Goal: Use online tool/utility: Use online tool/utility

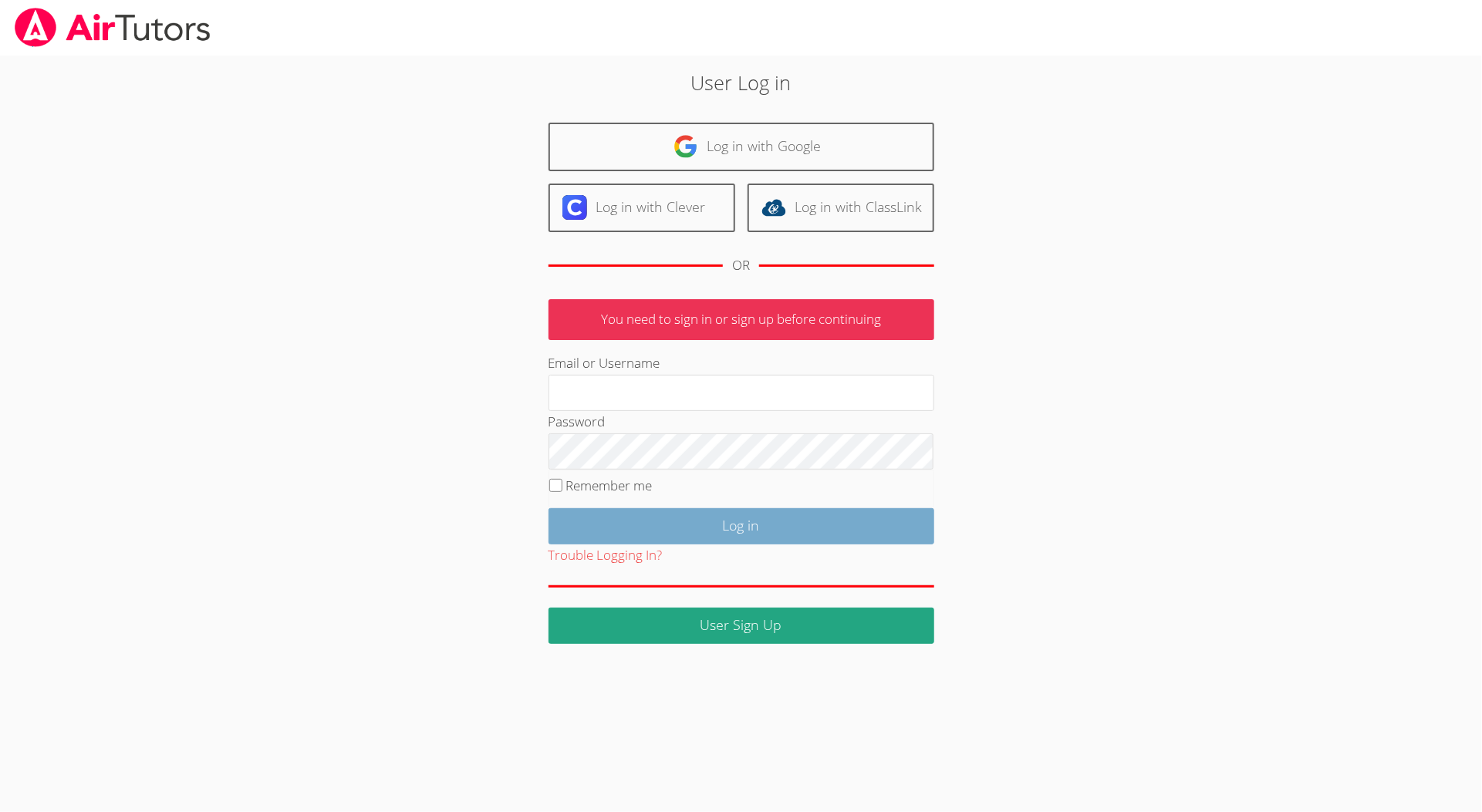
type input "[EMAIL_ADDRESS][DOMAIN_NAME]"
click at [797, 518] on input "Log in" at bounding box center [741, 526] width 385 height 36
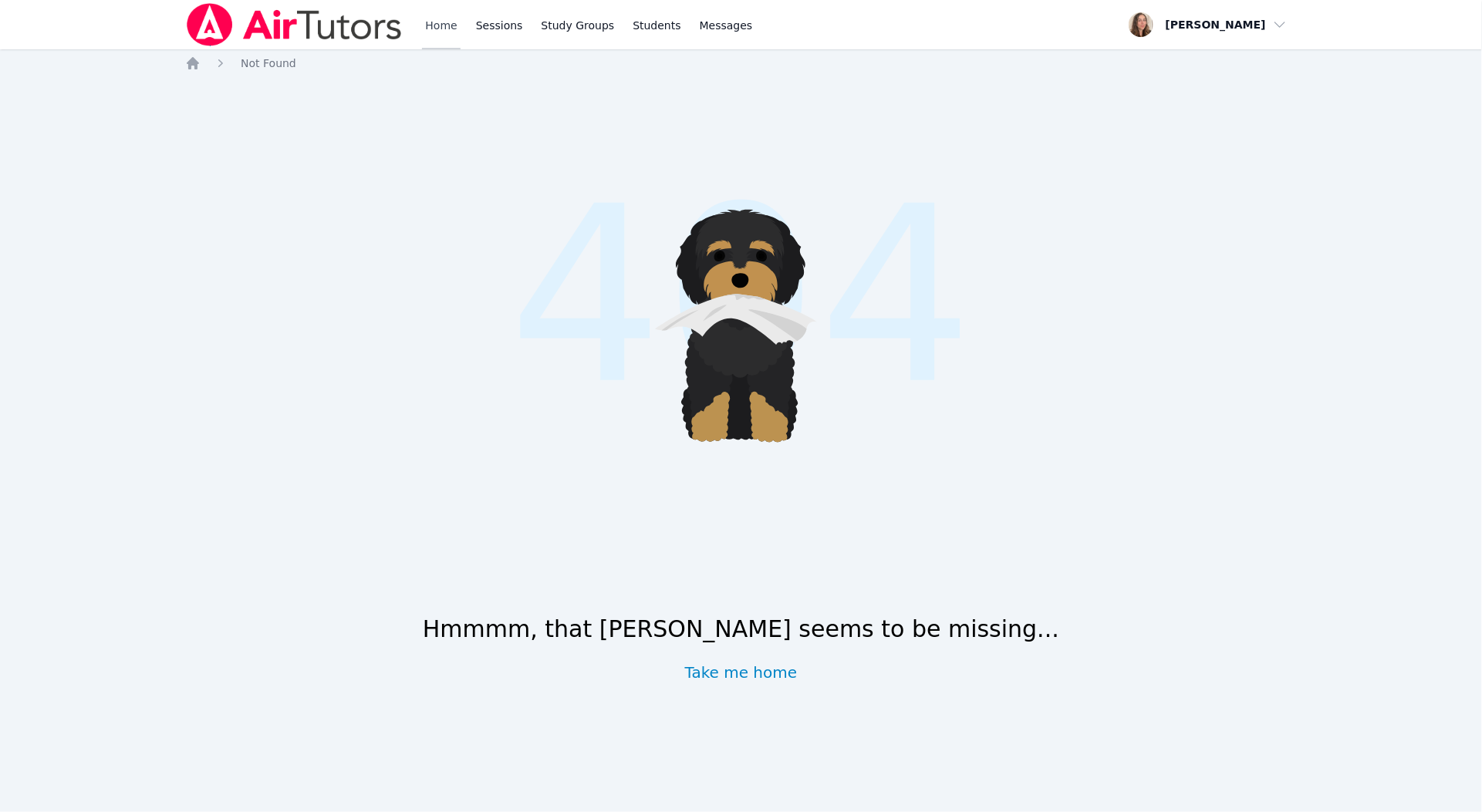
click at [433, 28] on link "Home" at bounding box center [441, 25] width 38 height 49
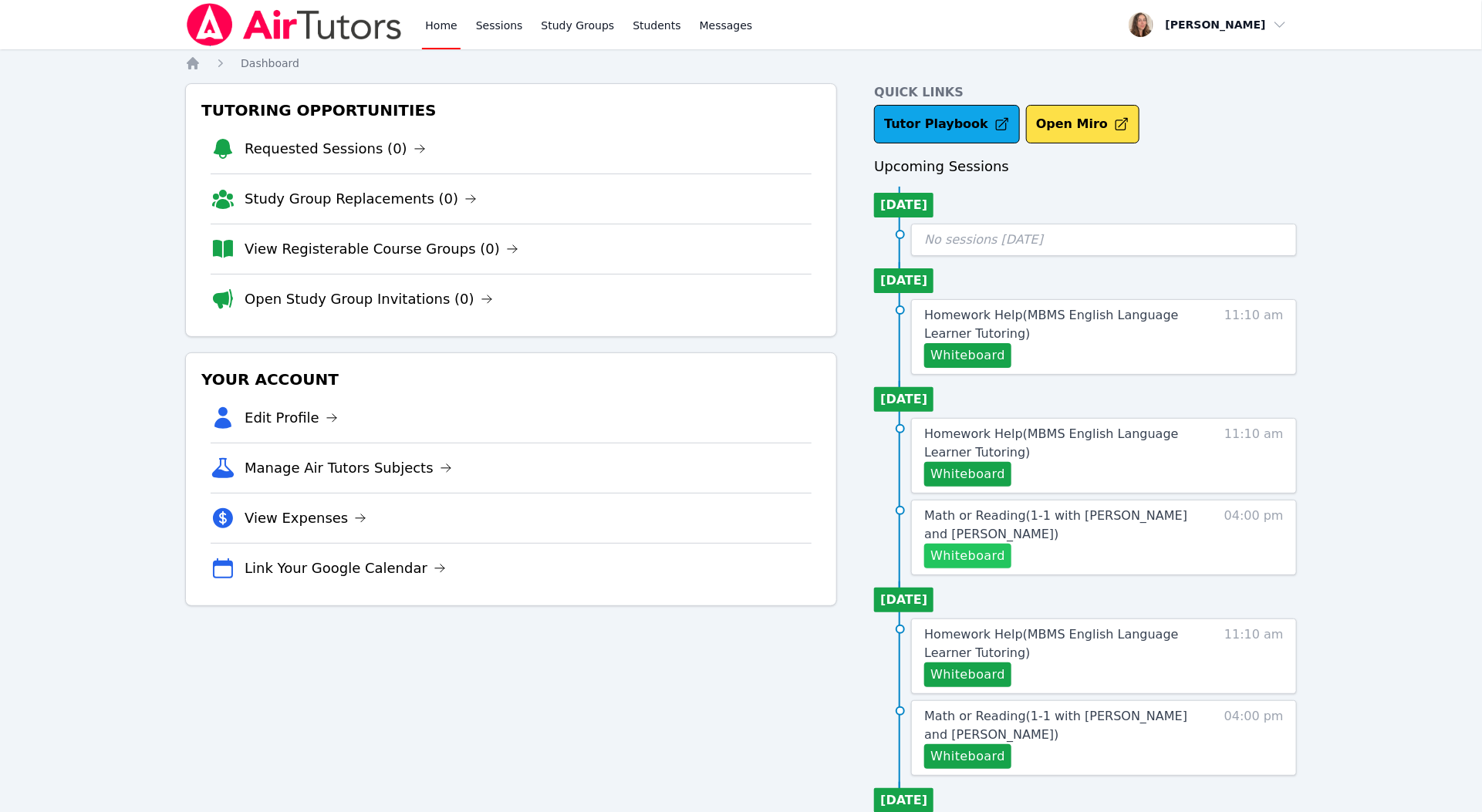
click at [986, 554] on button "Whiteboard" at bounding box center [968, 555] width 87 height 25
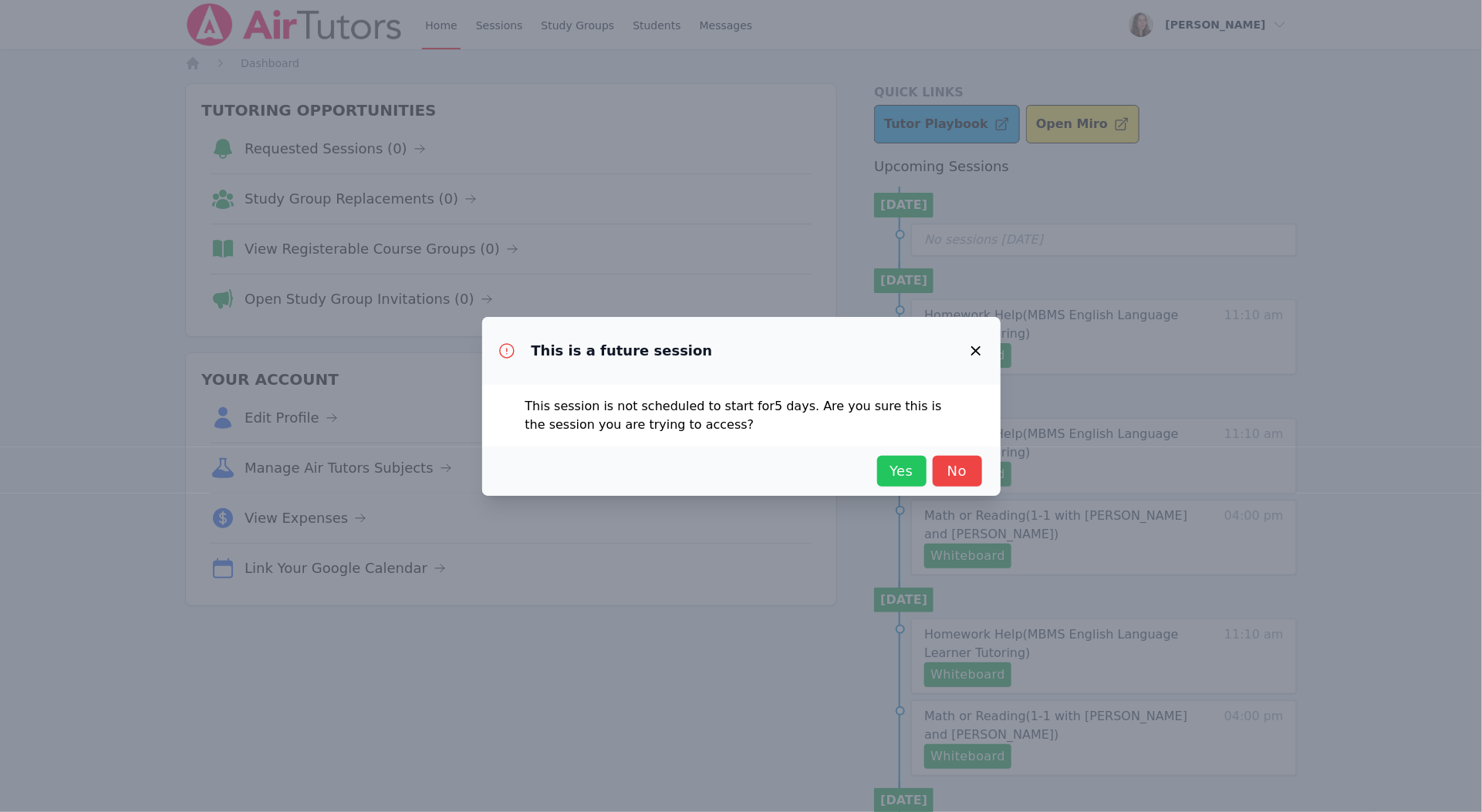
click at [889, 463] on span "Yes" at bounding box center [901, 471] width 34 height 22
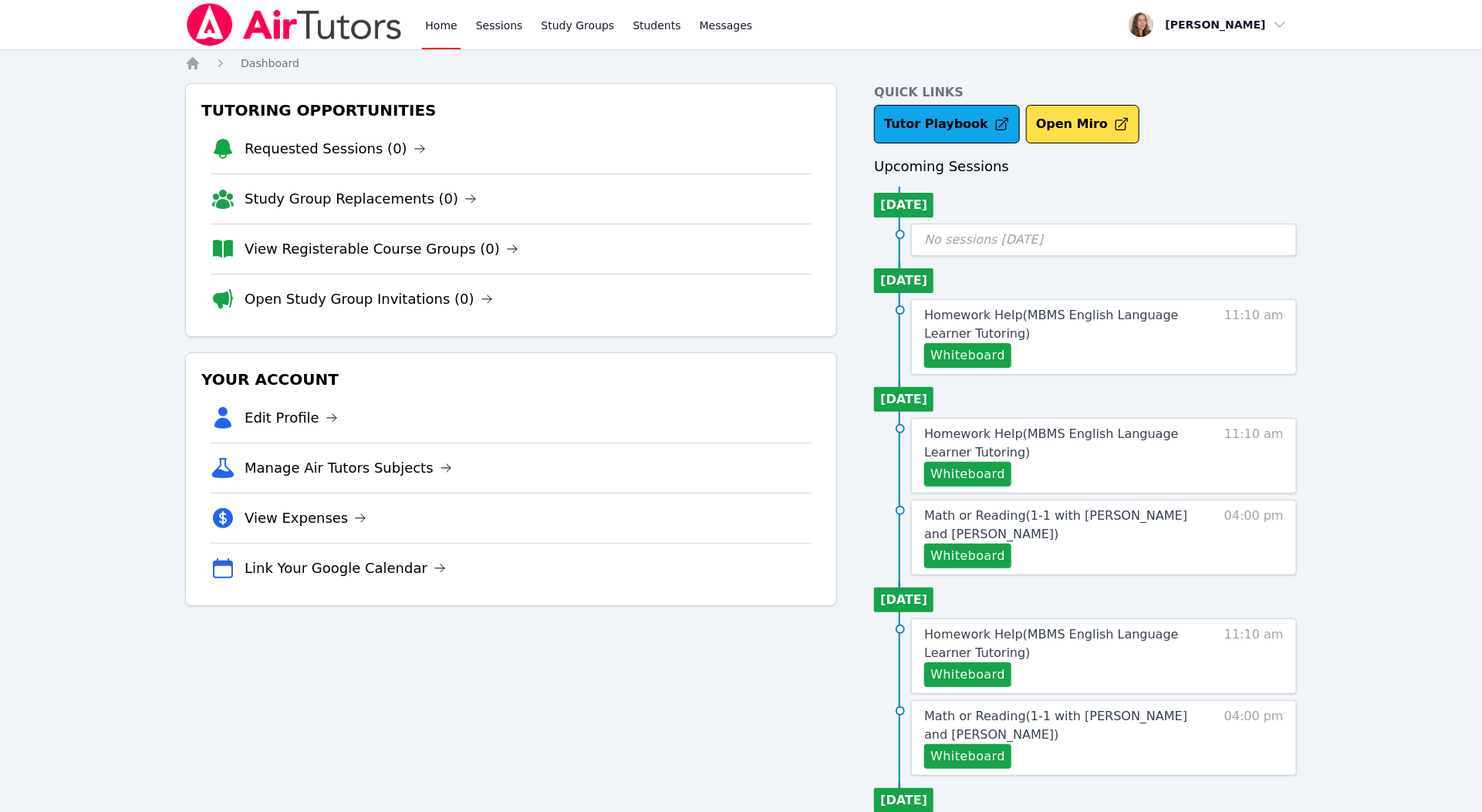
click at [433, 18] on link "Home" at bounding box center [441, 25] width 38 height 49
